Goal: Transaction & Acquisition: Register for event/course

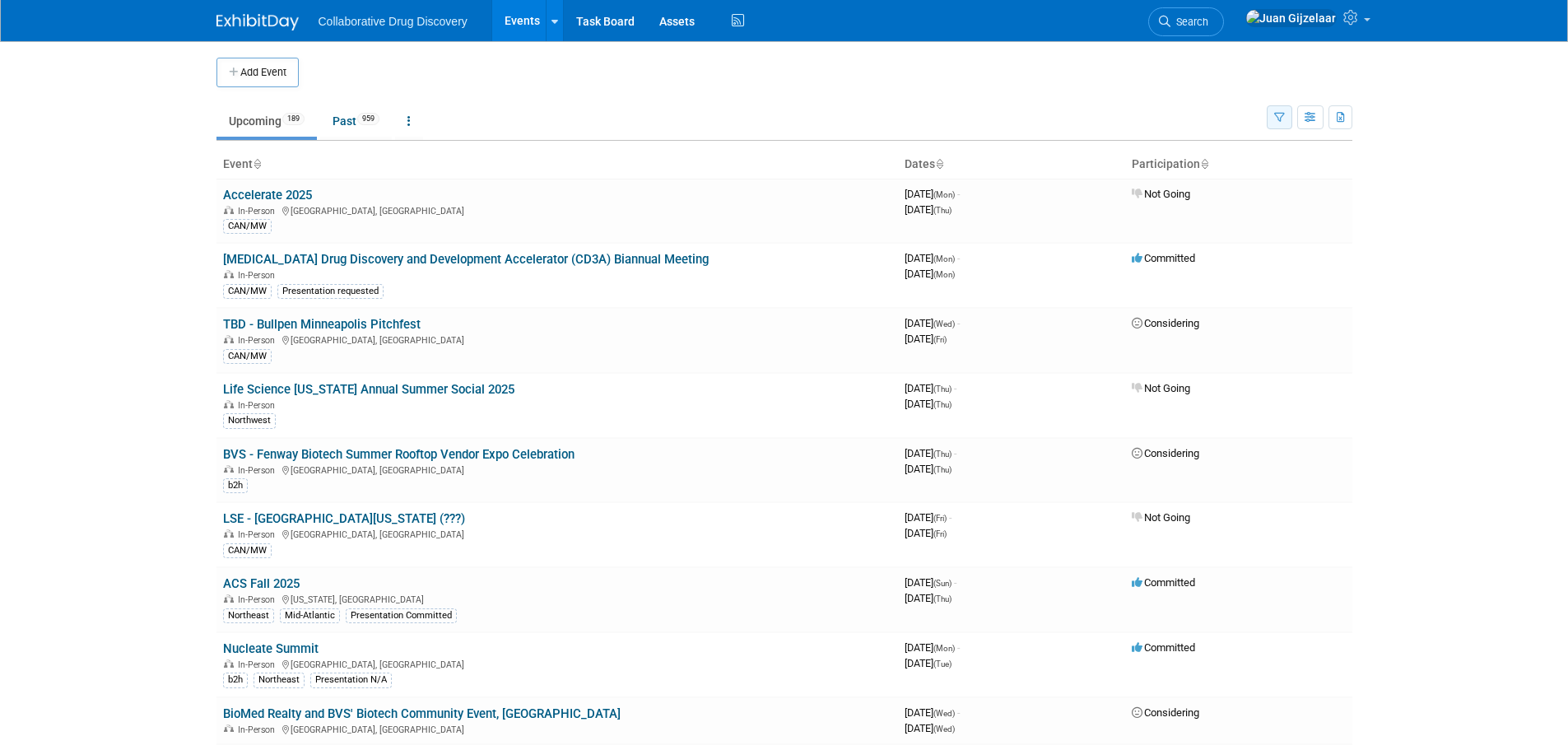
click at [1276, 123] on icon "button" at bounding box center [1279, 118] width 11 height 11
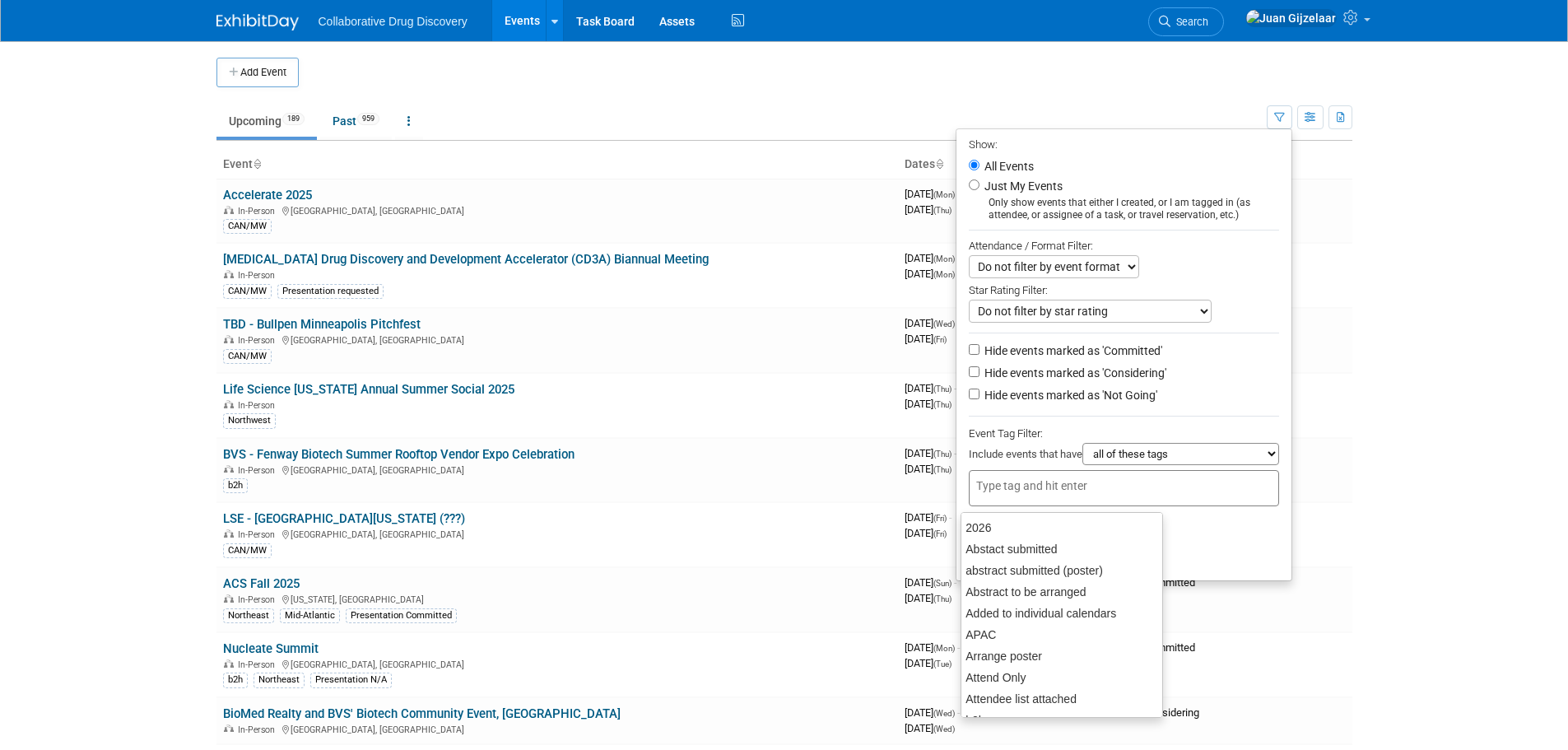
click at [1044, 486] on input "text" at bounding box center [1042, 485] width 132 height 17
type input "can"
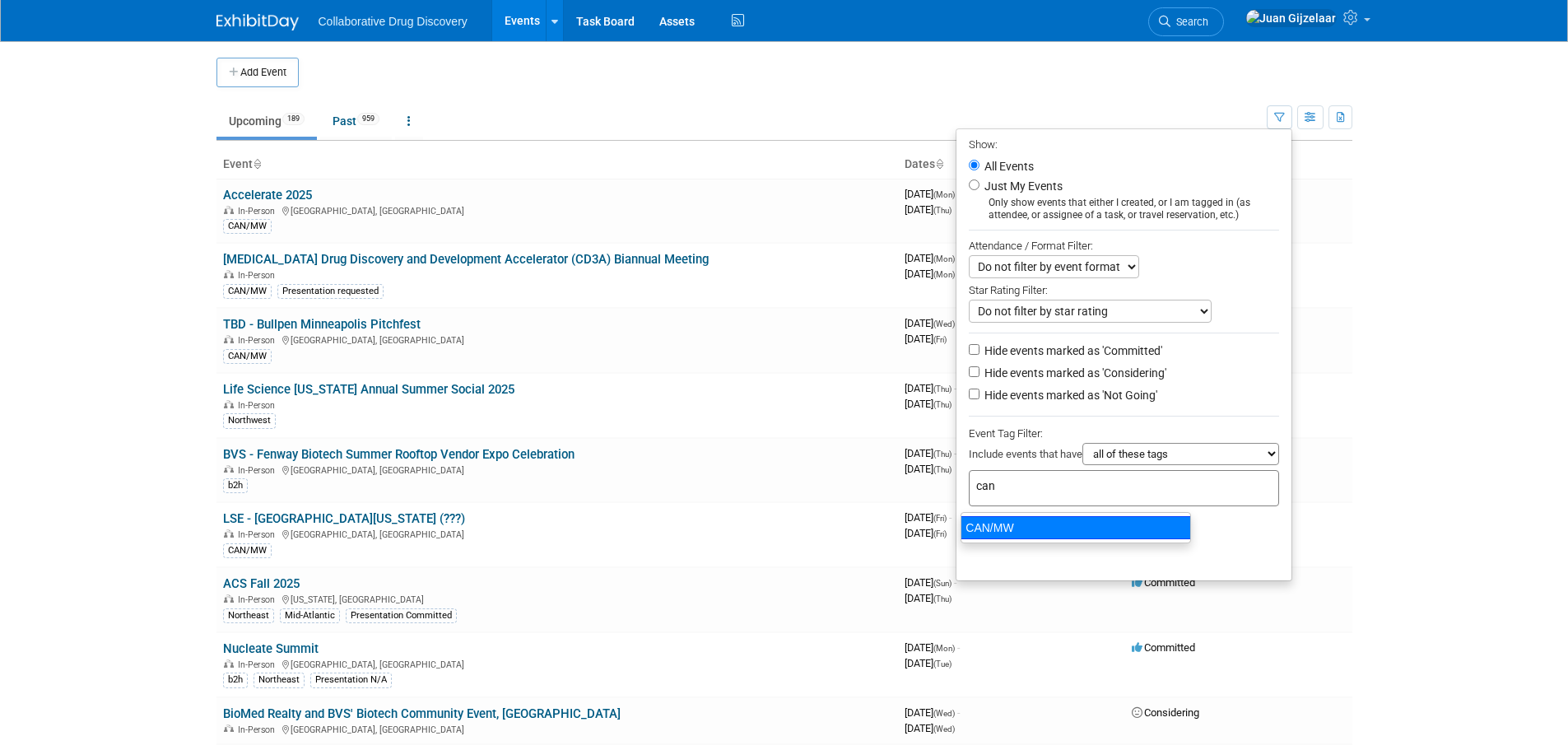
click at [1034, 534] on div "CAN/MW" at bounding box center [1075, 527] width 231 height 23
type input "CAN/MW"
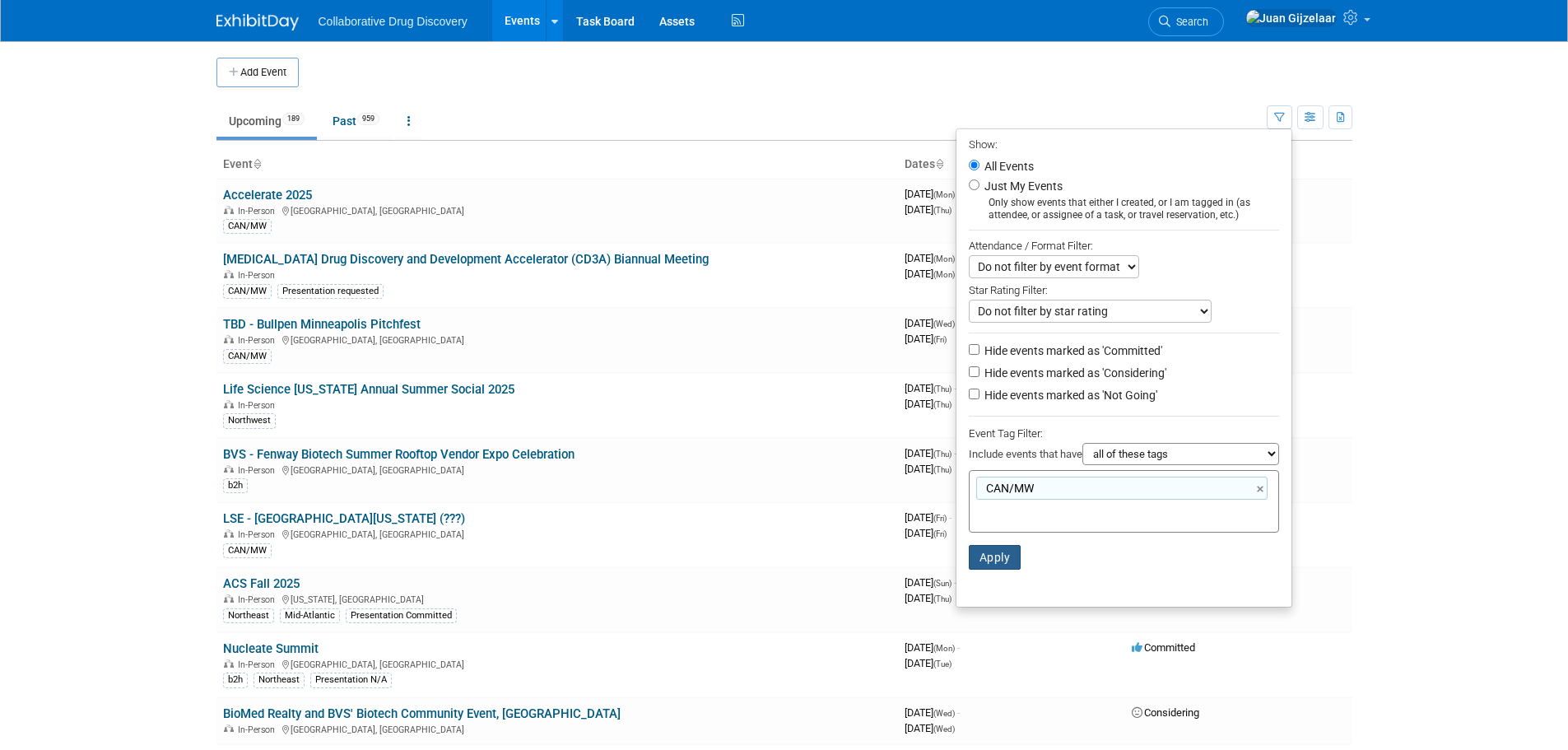
click at [995, 559] on button "Apply" at bounding box center [995, 557] width 53 height 25
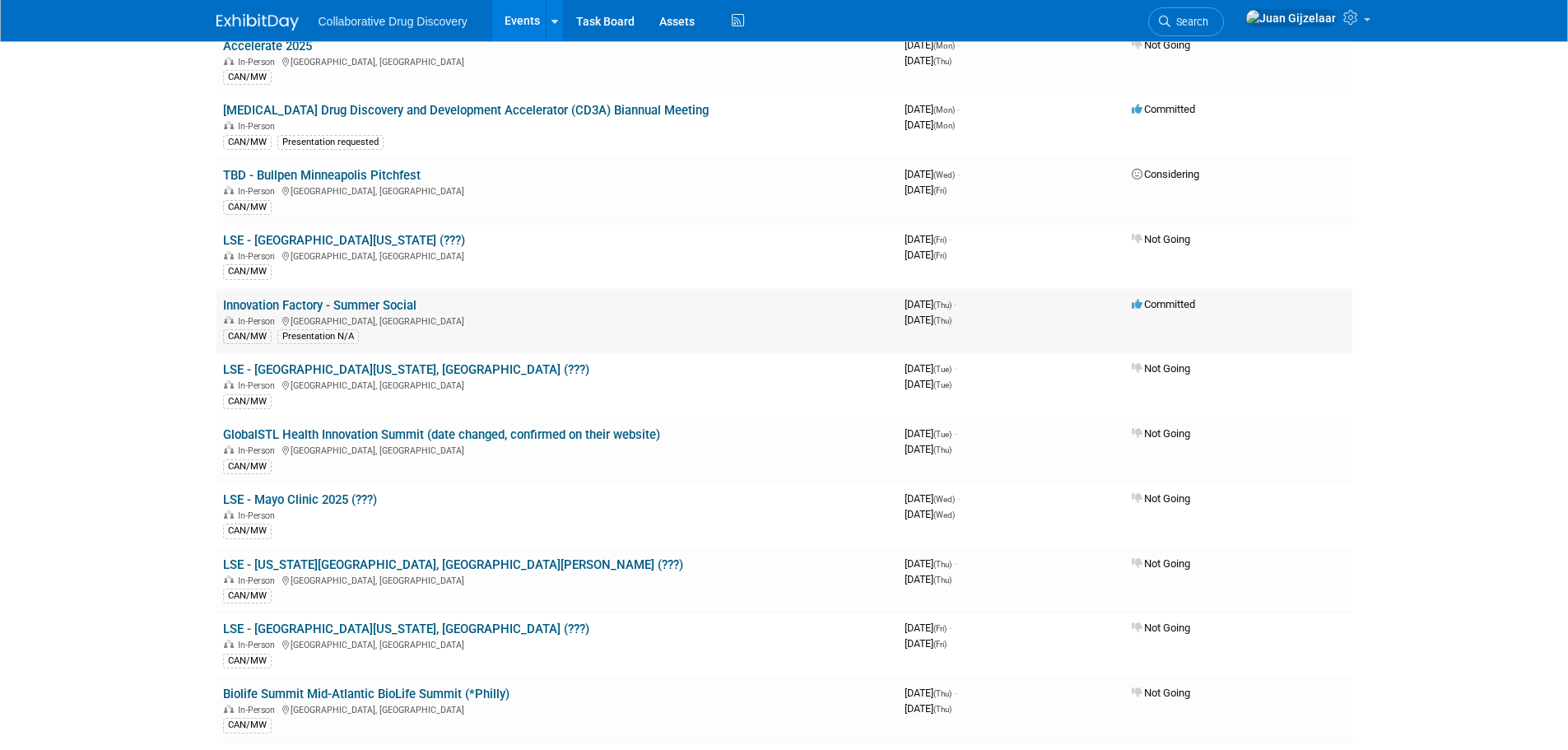
scroll to position [164, 0]
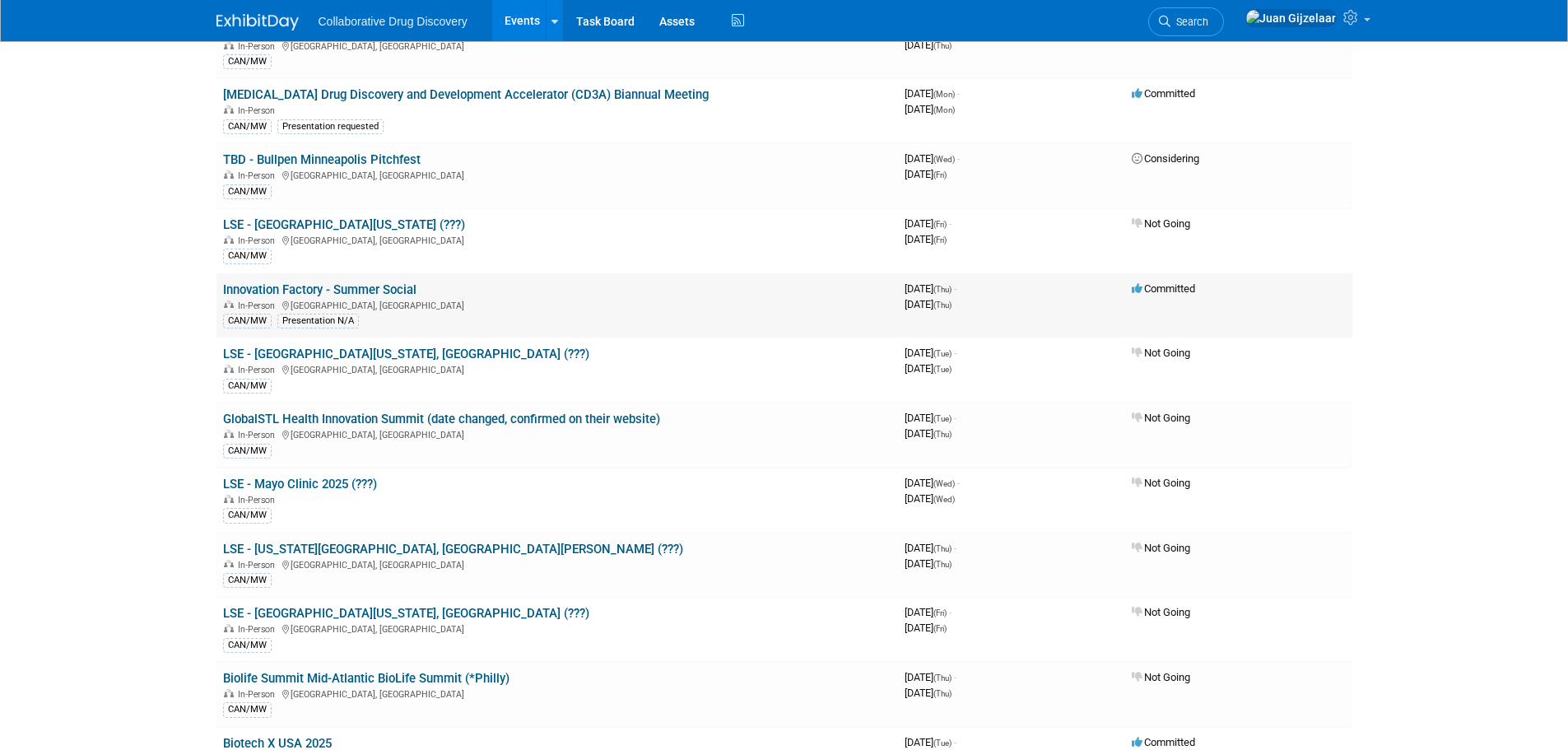
click at [383, 292] on link "Innovation Factory - Summer Social" at bounding box center [319, 290] width 193 height 15
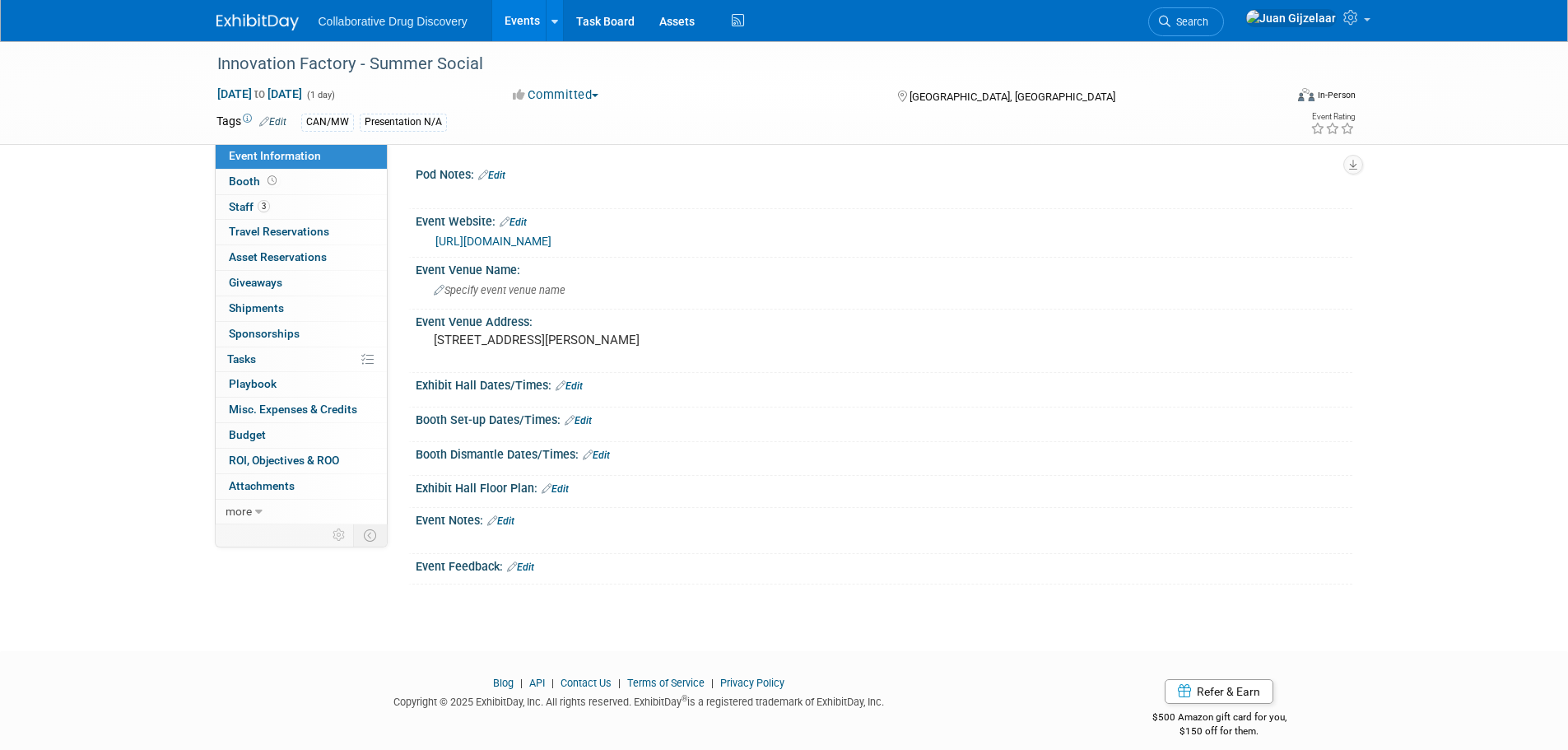
click at [551, 247] on link "[URL][DOMAIN_NAME]" at bounding box center [493, 240] width 116 height 13
